Goal: Task Accomplishment & Management: Manage account settings

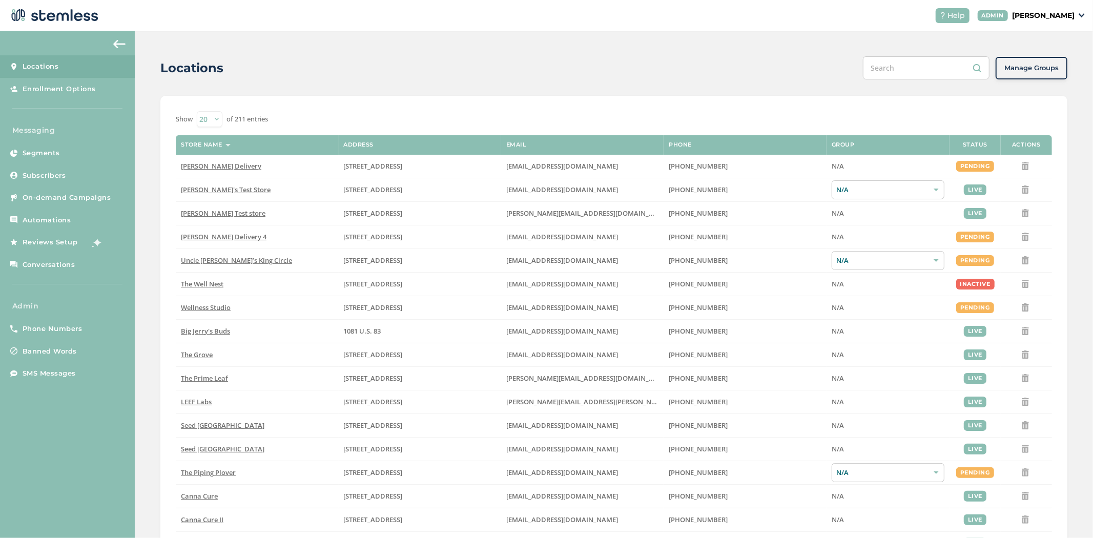
click at [1050, 16] on p "[PERSON_NAME]" at bounding box center [1043, 15] width 62 height 11
click at [1061, 74] on span "Impersonate" at bounding box center [1048, 74] width 50 height 10
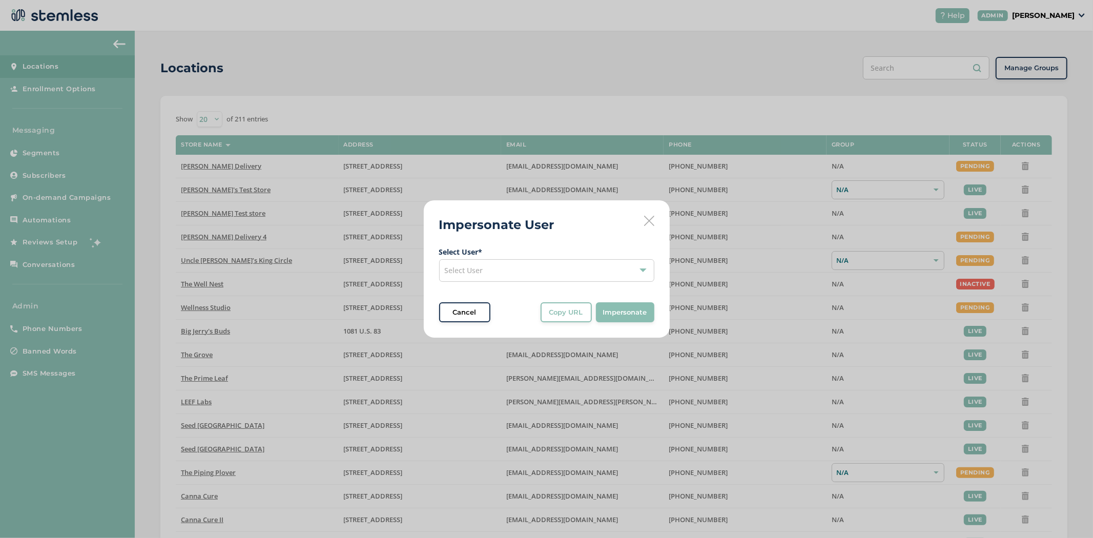
click at [503, 278] on div "Select User" at bounding box center [546, 270] width 215 height 23
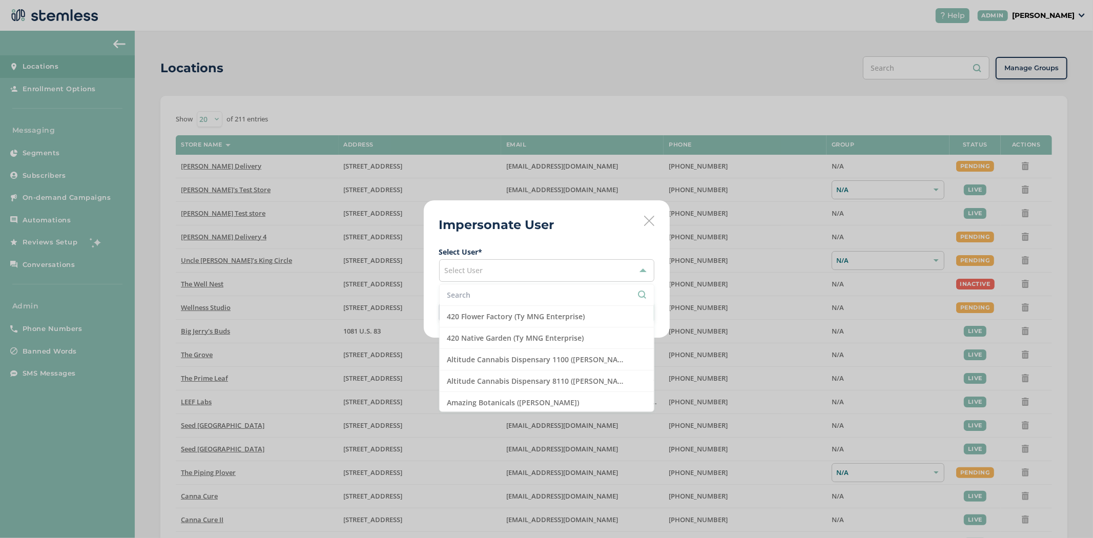
click at [465, 293] on input "text" at bounding box center [546, 294] width 199 height 11
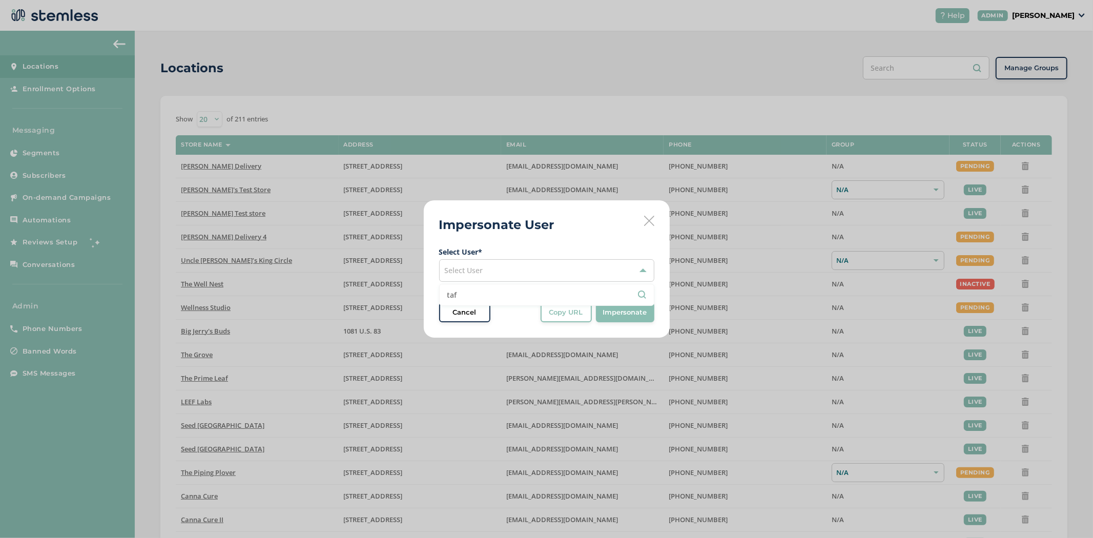
type input "taf"
click at [648, 222] on icon at bounding box center [649, 221] width 10 height 10
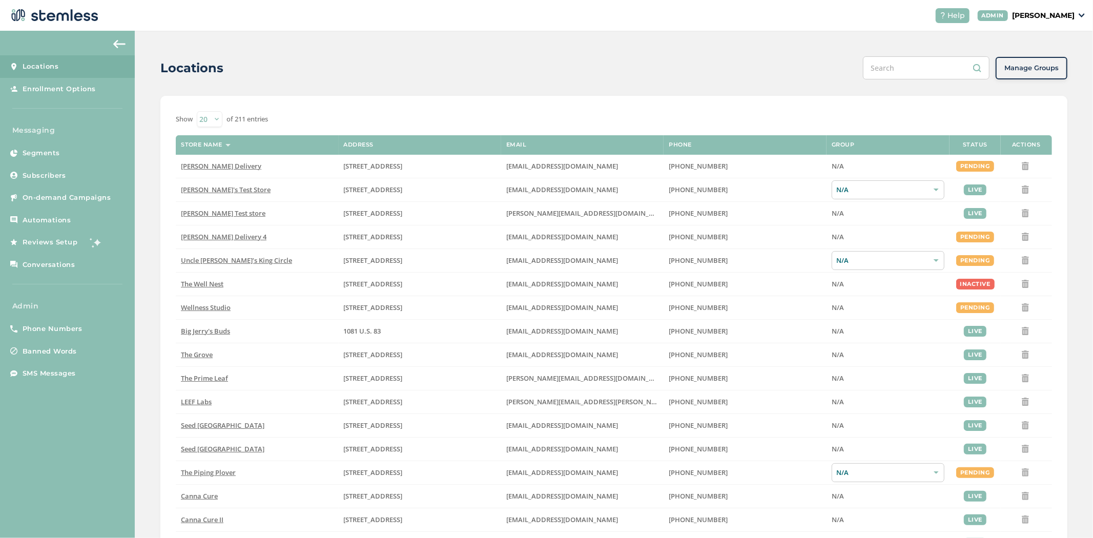
drag, startPoint x: 1042, startPoint y: 13, endPoint x: 1046, endPoint y: 21, distance: 8.5
click at [1042, 13] on p "[PERSON_NAME]" at bounding box center [1043, 15] width 62 height 11
click at [1031, 73] on span "Impersonate" at bounding box center [1048, 74] width 50 height 10
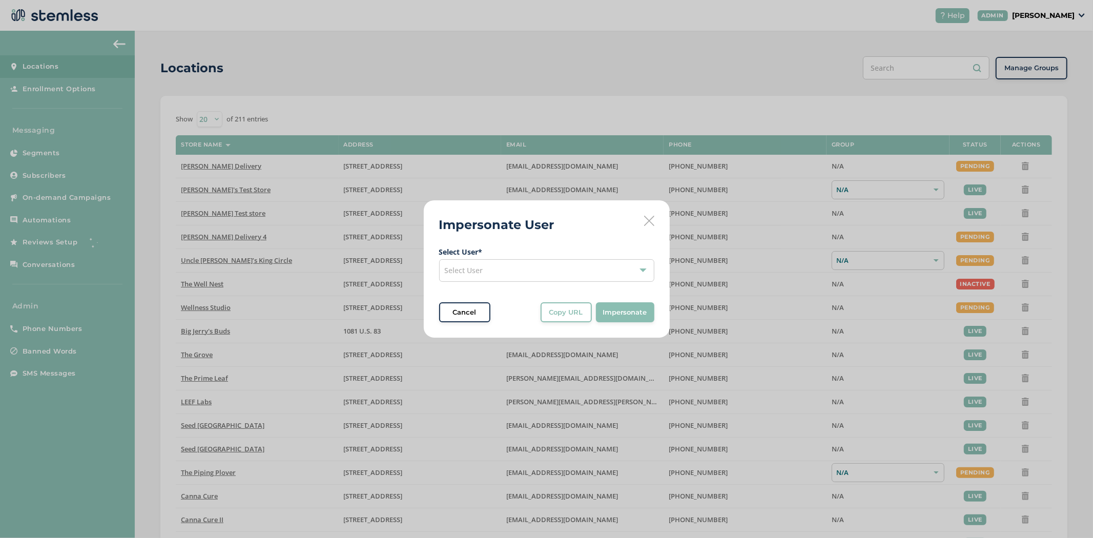
click at [530, 267] on div "Select User" at bounding box center [546, 270] width 215 height 23
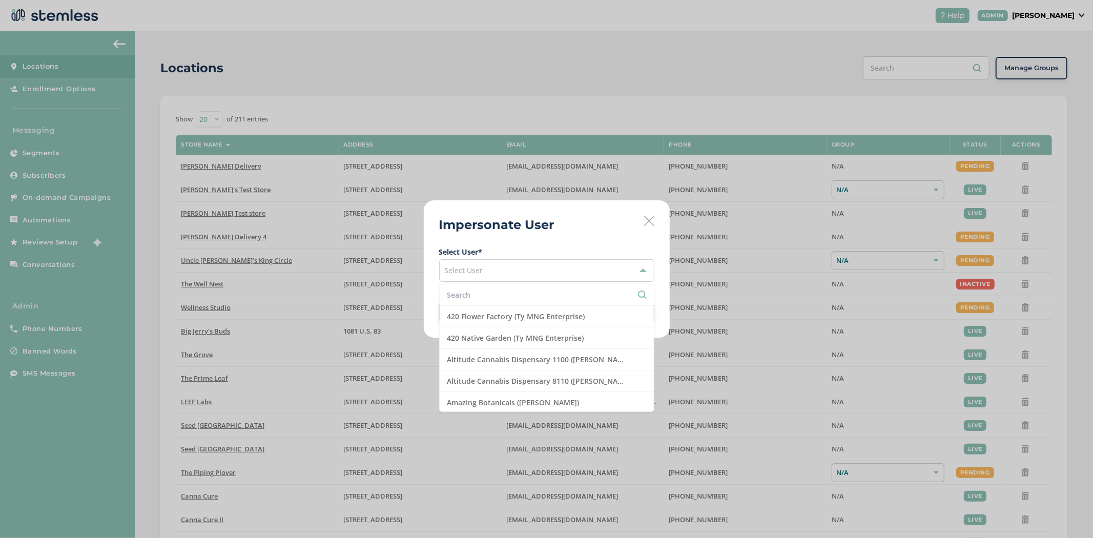
click at [471, 293] on input "text" at bounding box center [546, 294] width 199 height 11
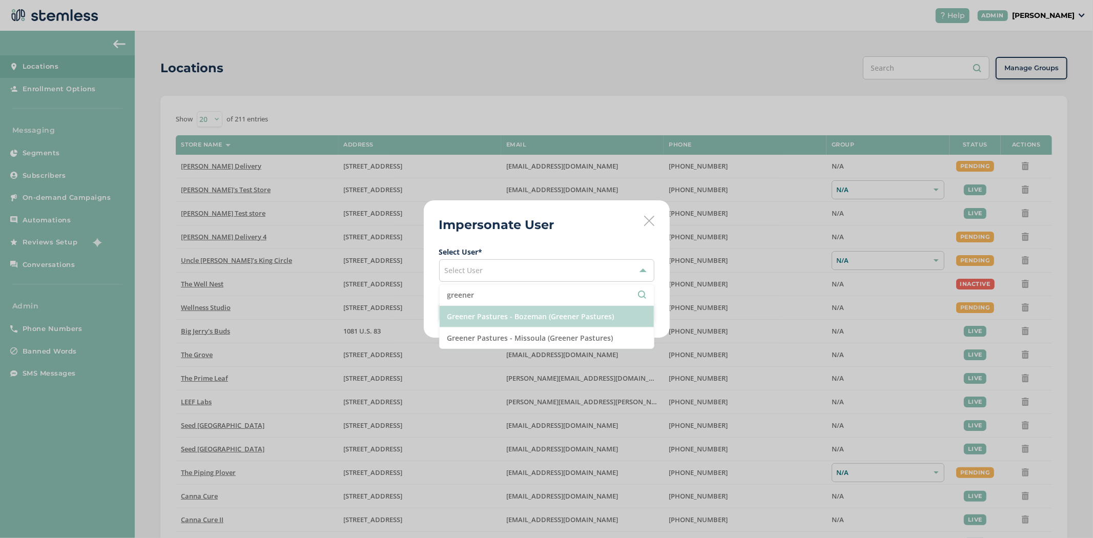
type input "greener"
click at [508, 319] on li "Greener Pastures - Bozeman (Greener Pastures)" at bounding box center [547, 317] width 214 height 22
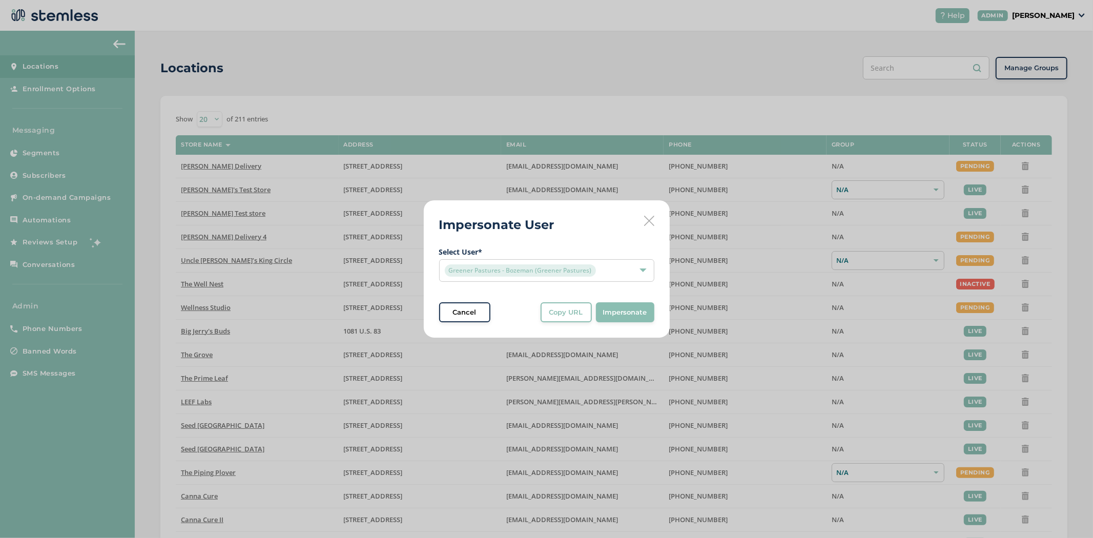
click at [612, 313] on span "Impersonate" at bounding box center [625, 312] width 44 height 10
